Goal: Transaction & Acquisition: Purchase product/service

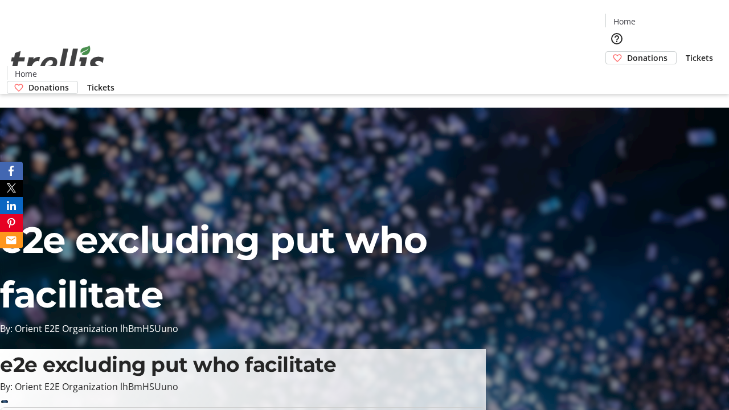
click at [627, 52] on span "Donations" at bounding box center [647, 58] width 40 height 12
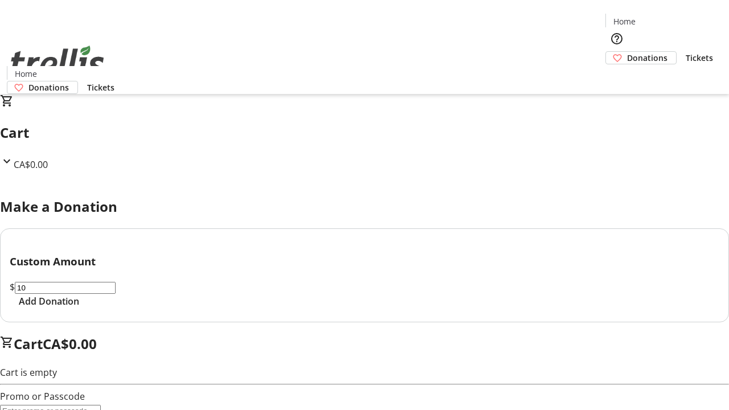
click at [79, 308] on span "Add Donation" at bounding box center [49, 301] width 60 height 14
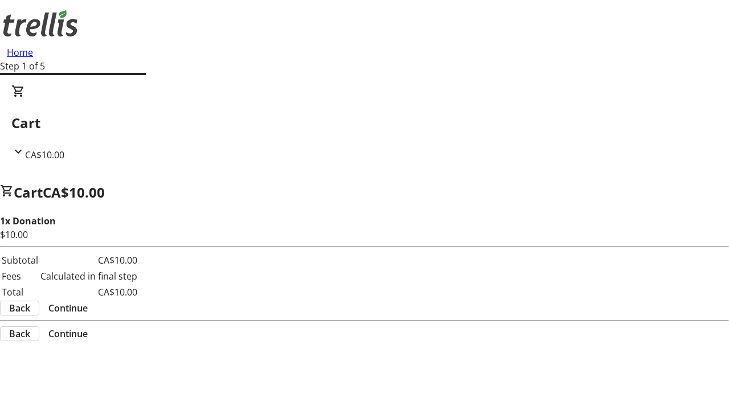
select select "CA"
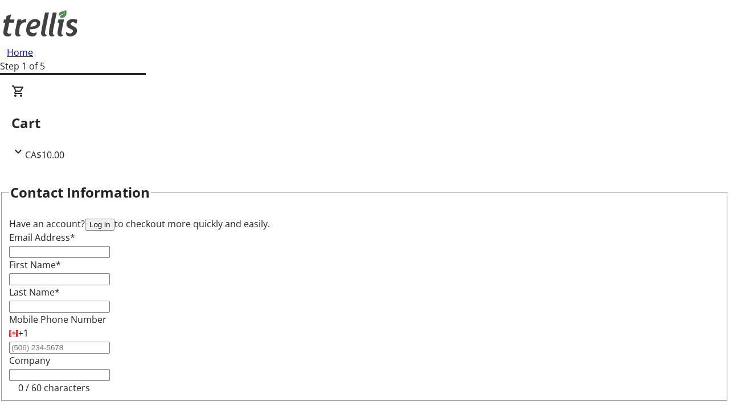
click at [114, 219] on button "Log in" at bounding box center [100, 225] width 30 height 12
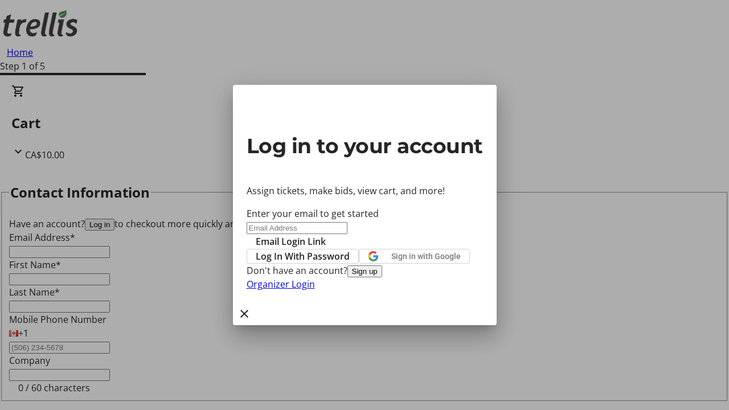
click at [350, 249] on span "Log In With Password" at bounding box center [303, 256] width 94 height 14
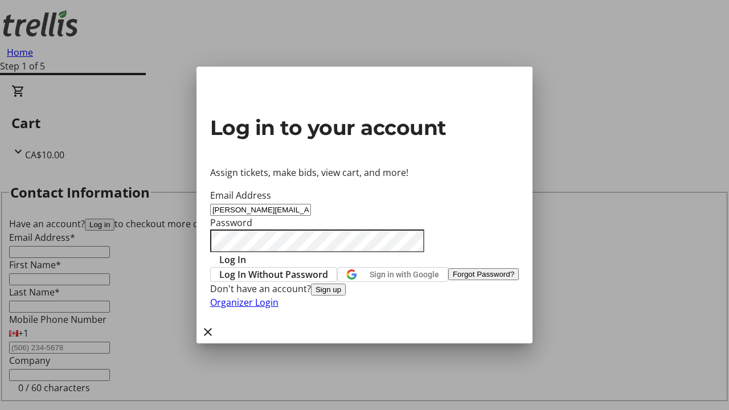
type input "[PERSON_NAME][EMAIL_ADDRESS][DOMAIN_NAME]"
click at [246, 253] on span "Log In" at bounding box center [232, 260] width 27 height 14
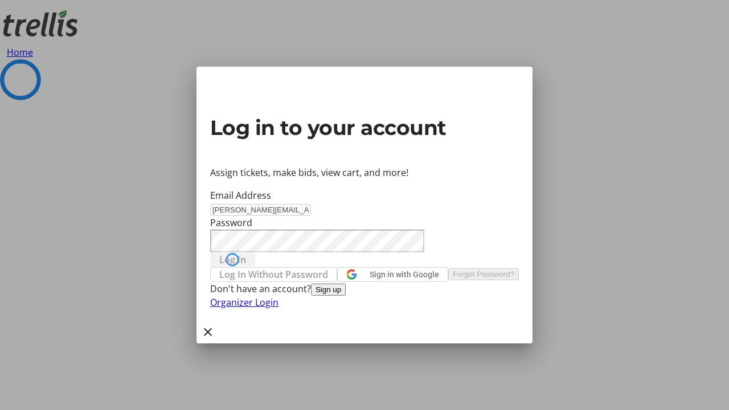
select select "CA"
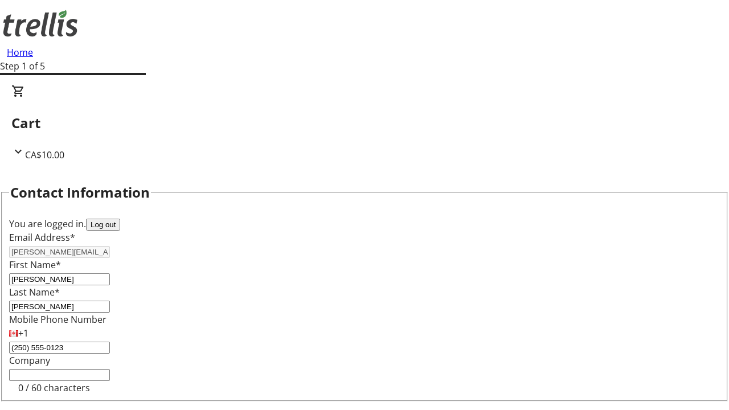
type input "[STREET_ADDRESS][PERSON_NAME]"
type input "Kelowna"
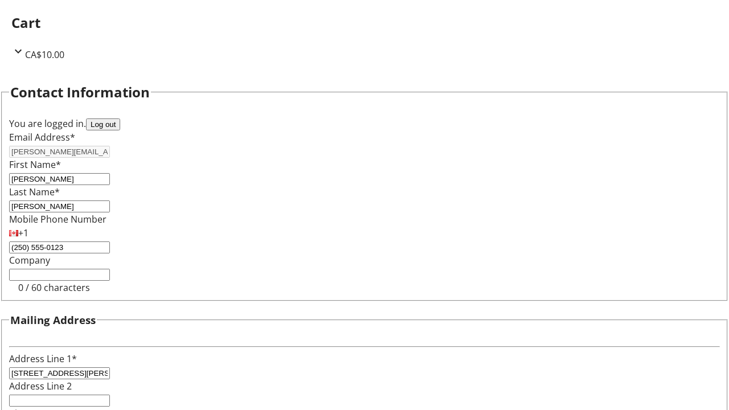
scroll to position [69, 0]
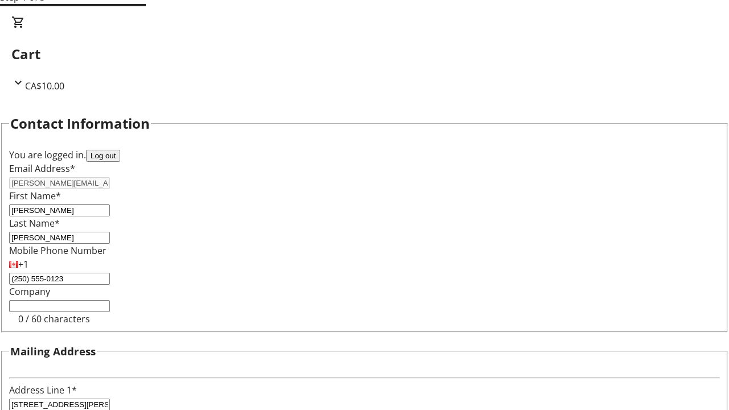
select select "CA"
